Goal: Information Seeking & Learning: Find specific fact

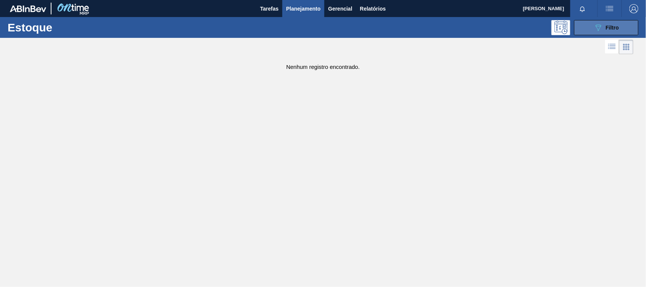
click at [619, 23] on button "089F7B8B-B2A5-4AFE-B5C0-19BA573D28AC Filtro" at bounding box center [606, 27] width 64 height 15
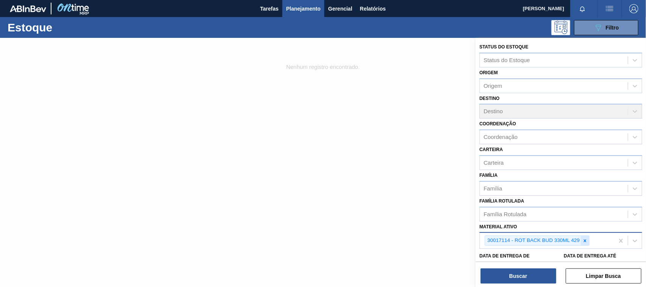
click at [587, 238] on icon at bounding box center [584, 240] width 5 height 5
paste ativo "30003637"
type ativo "30003637"
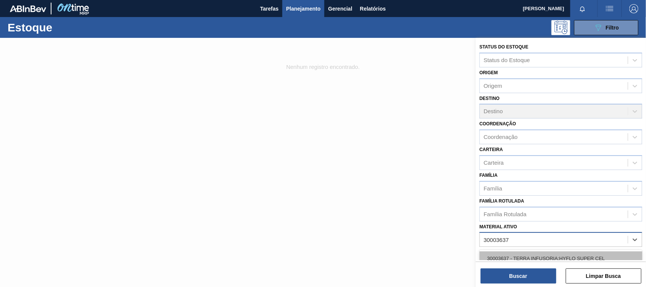
click at [543, 258] on div "30003637 - TERRA INFUSORIA;HYFLO SUPER CEL" at bounding box center [560, 258] width 163 height 14
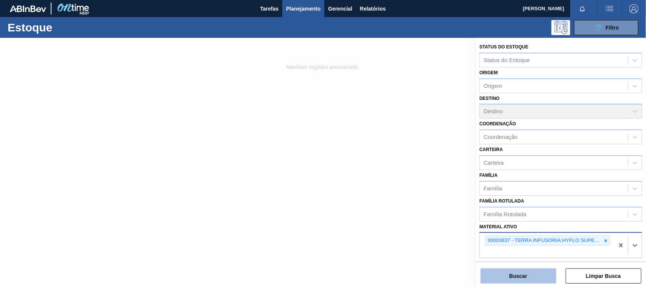
click at [528, 281] on button "Buscar" at bounding box center [518, 275] width 76 height 15
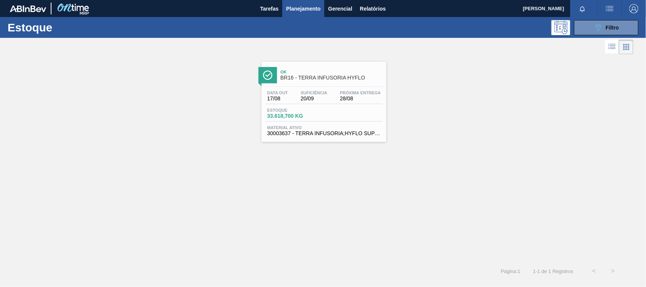
click at [280, 110] on span "Estoque" at bounding box center [293, 110] width 53 height 5
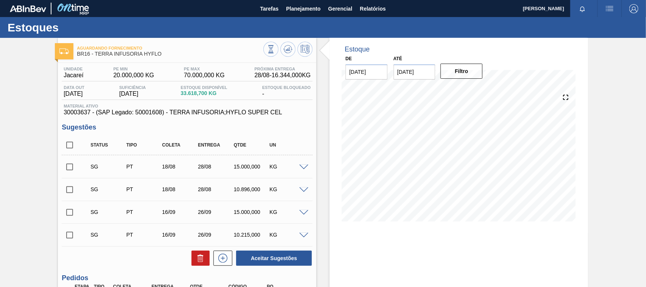
scroll to position [90, 0]
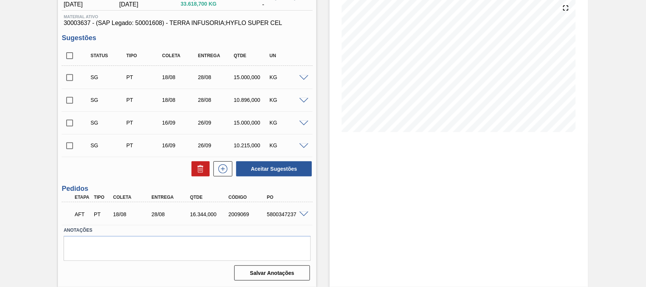
click at [277, 210] on div "AFT PT 18/08 28/08 16.344,000 2009069 5800347237" at bounding box center [185, 213] width 231 height 15
click at [275, 209] on div "AFT PT 18/08 28/08 16.344,000 2009069 5800347237" at bounding box center [185, 213] width 231 height 15
drag, startPoint x: 252, startPoint y: 208, endPoint x: 301, endPoint y: 213, distance: 49.7
click at [252, 212] on div "AFT PT 18/08 28/08 16.344,000 2009069 5800347237" at bounding box center [185, 213] width 231 height 15
click at [303, 213] on span at bounding box center [303, 214] width 9 height 6
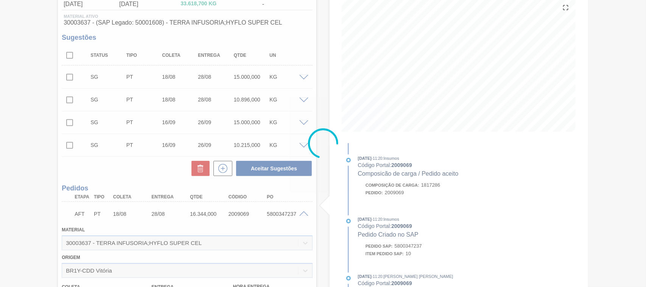
click at [282, 212] on div at bounding box center [323, 143] width 646 height 287
click at [280, 211] on div at bounding box center [323, 143] width 646 height 287
click at [269, 212] on div at bounding box center [323, 143] width 646 height 287
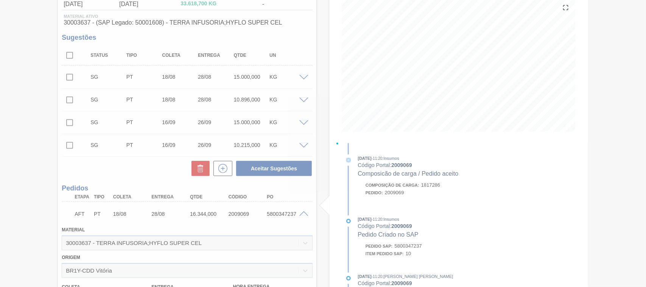
click at [271, 210] on div at bounding box center [323, 143] width 646 height 287
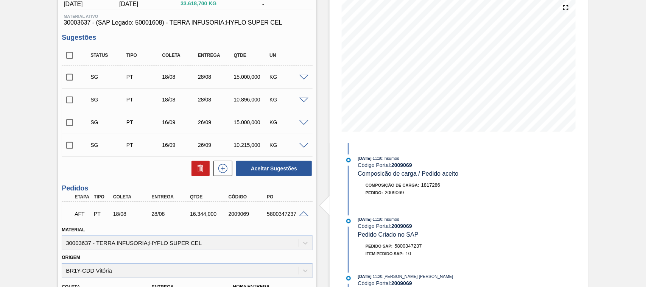
click at [195, 218] on div "AFT PT 18/08 28/08 16.344,000 2009069 5800347237" at bounding box center [185, 212] width 231 height 15
copy div "16.344,000"
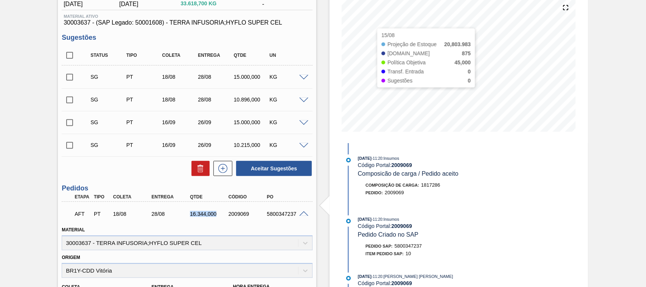
scroll to position [0, 0]
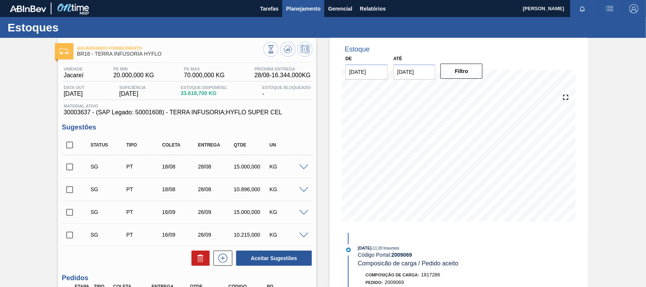
click at [322, 8] on button "Planejamento" at bounding box center [303, 8] width 42 height 17
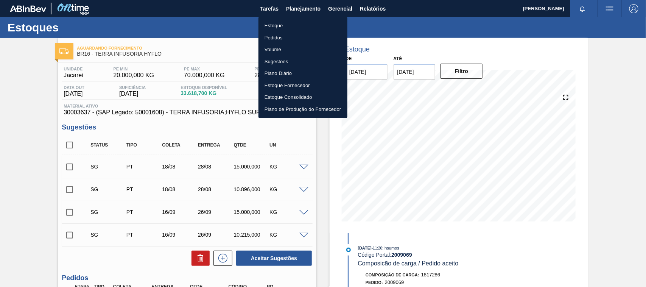
drag, startPoint x: 287, startPoint y: 20, endPoint x: 294, endPoint y: 21, distance: 6.2
click at [288, 20] on li "Estoque" at bounding box center [302, 26] width 89 height 12
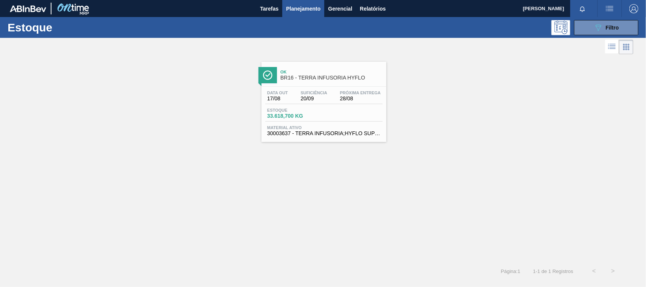
click at [581, 26] on button "089F7B8B-B2A5-4AFE-B5C0-19BA573D28AC Filtro" at bounding box center [606, 27] width 64 height 15
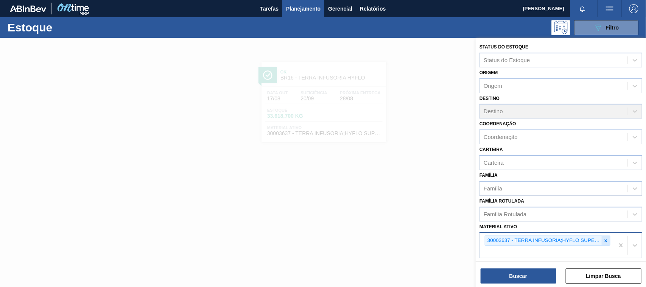
click at [606, 238] on icon at bounding box center [605, 240] width 5 height 5
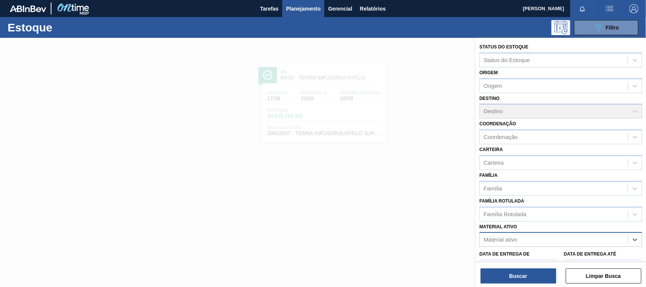
paste ativo "30007319"
type ativo "30007319"
click at [550, 249] on div "Data de Entrega de" at bounding box center [518, 262] width 78 height 26
click at [525, 237] on div "Material ativo" at bounding box center [554, 239] width 148 height 11
paste ativo "30007319"
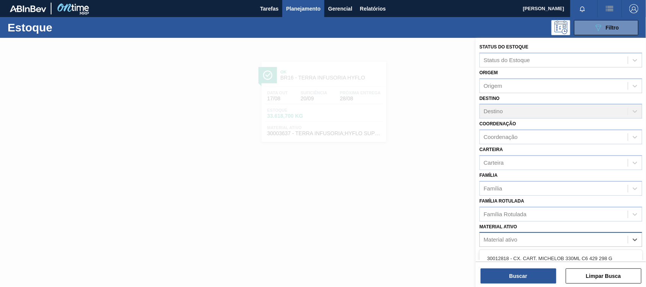
type ativo "30007319"
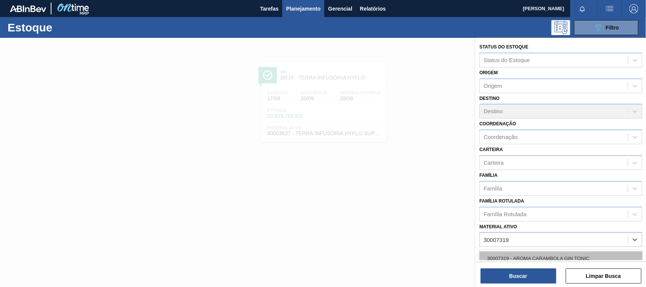
click at [514, 252] on div "30007319 - AROMA CARAMBOLA GIN TONIC" at bounding box center [560, 258] width 163 height 14
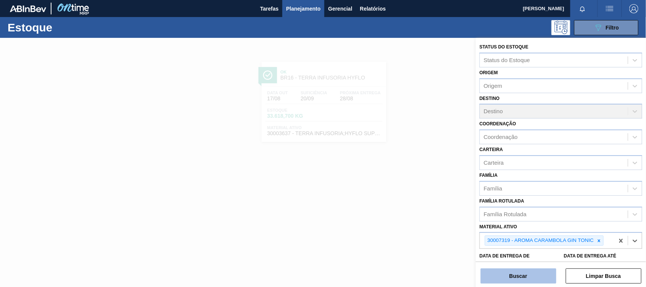
click at [514, 270] on button "Buscar" at bounding box center [518, 275] width 76 height 15
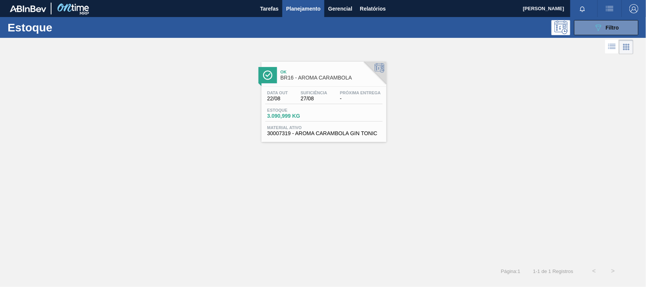
click at [330, 136] on span "30007319 - AROMA CARAMBOLA GIN TONIC" at bounding box center [323, 134] width 113 height 6
